Goal: Information Seeking & Learning: Learn about a topic

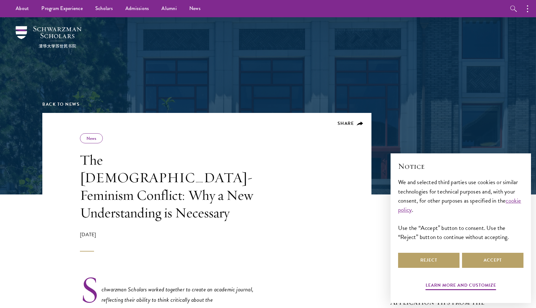
click at [138, 166] on h1 "The [DEMOGRAPHIC_DATA]-Feminism Conflict: Why a New Understanding is Necessary" at bounding box center [169, 186] width 179 height 70
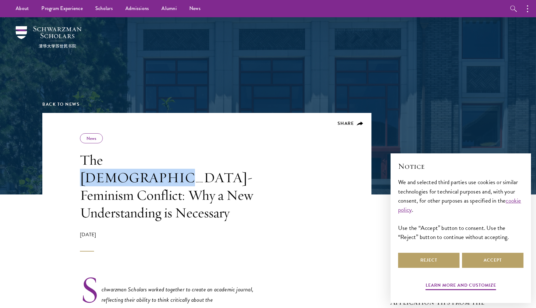
click at [138, 166] on h1 "The [DEMOGRAPHIC_DATA]-Feminism Conflict: Why a New Understanding is Necessary" at bounding box center [169, 186] width 179 height 70
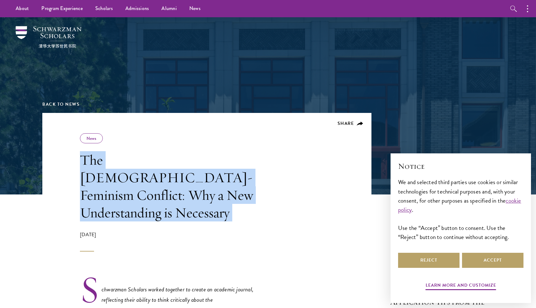
click at [138, 166] on h1 "The [DEMOGRAPHIC_DATA]-Feminism Conflict: Why a New Understanding is Necessary" at bounding box center [169, 186] width 179 height 70
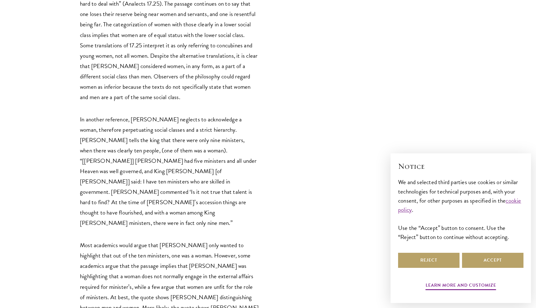
scroll to position [946, 0]
